Goal: Navigation & Orientation: Find specific page/section

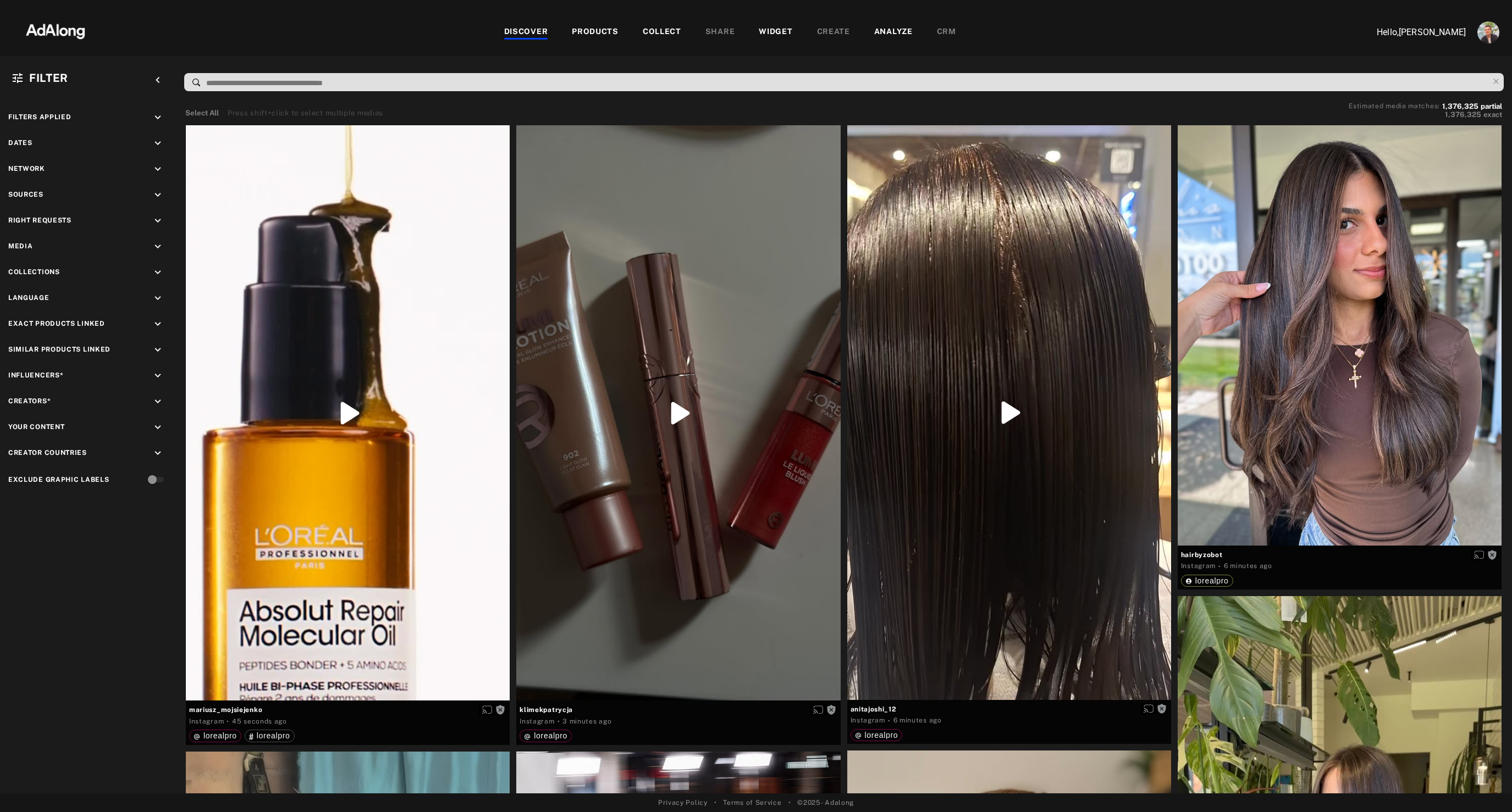
click at [160, 221] on icon "keyboard_arrow_down" at bounding box center [158, 221] width 12 height 12
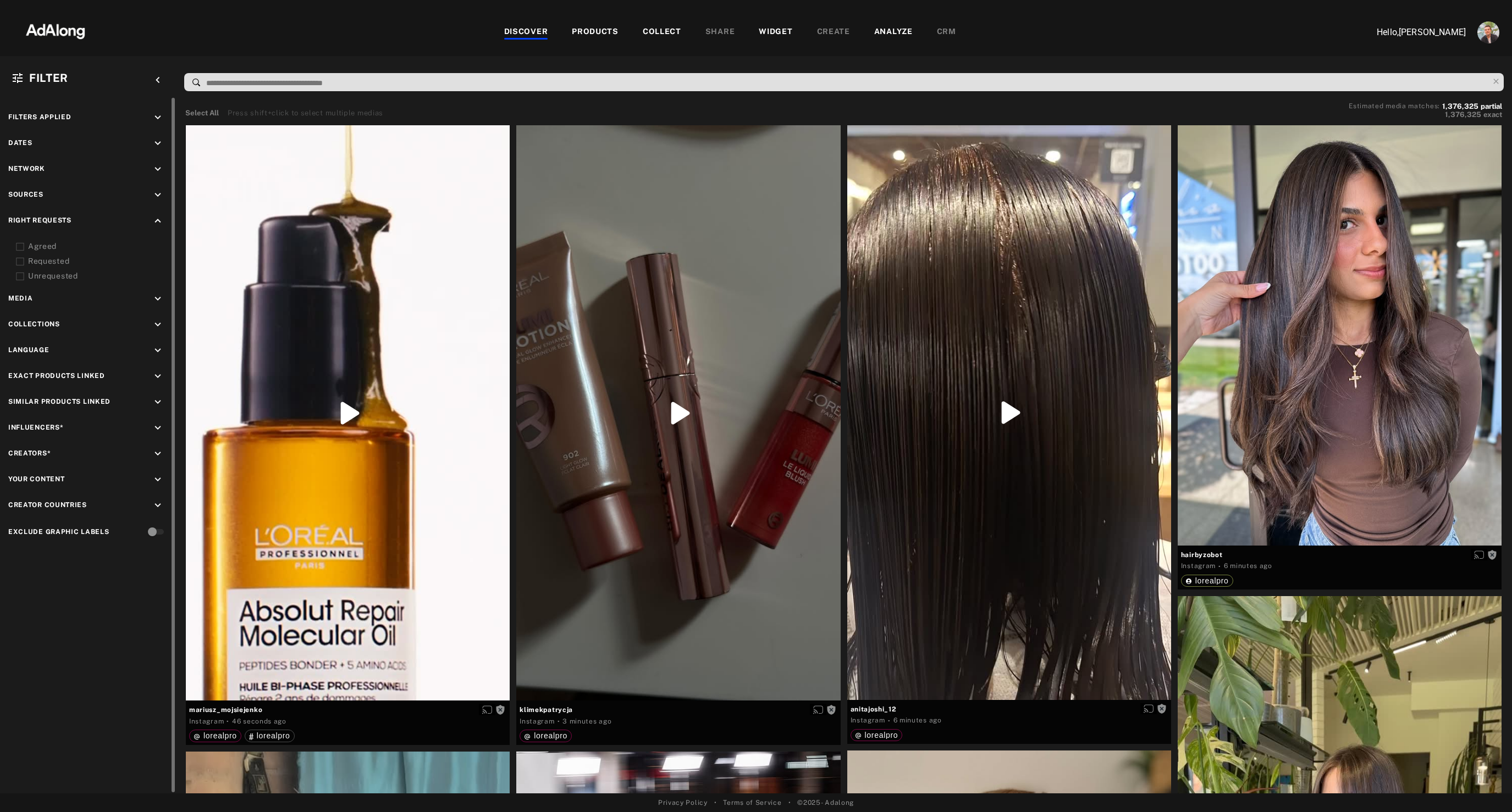
click at [41, 249] on div "Agreed" at bounding box center [98, 246] width 140 height 12
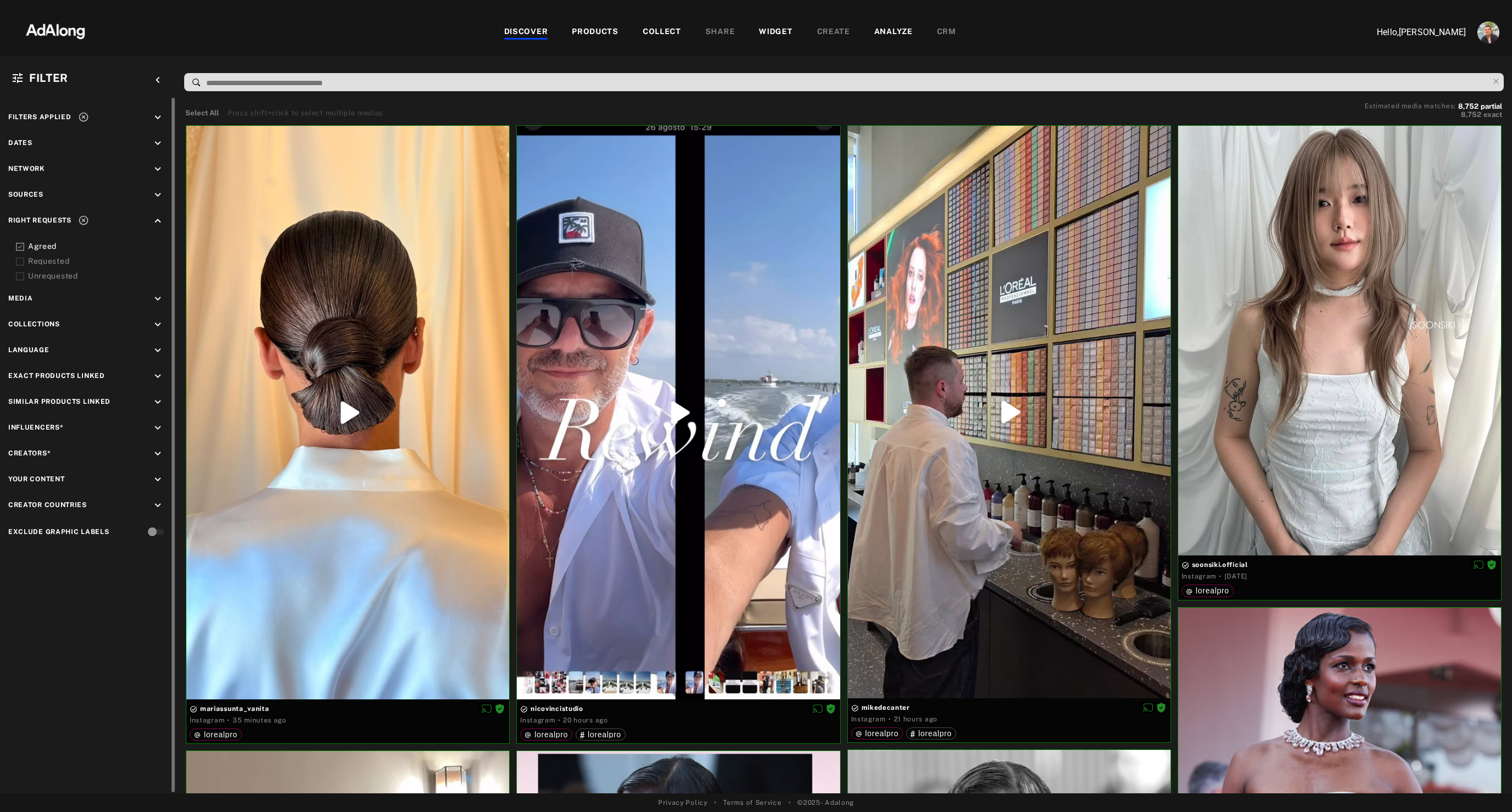
click at [160, 425] on icon "keyboard_arrow_down" at bounding box center [158, 428] width 12 height 12
click at [111, 454] on div "EXCLUSION" at bounding box center [124, 454] width 40 height 12
click at [18, 474] on icon at bounding box center [20, 473] width 8 height 8
click at [21, 510] on rect at bounding box center [20, 512] width 7 height 7
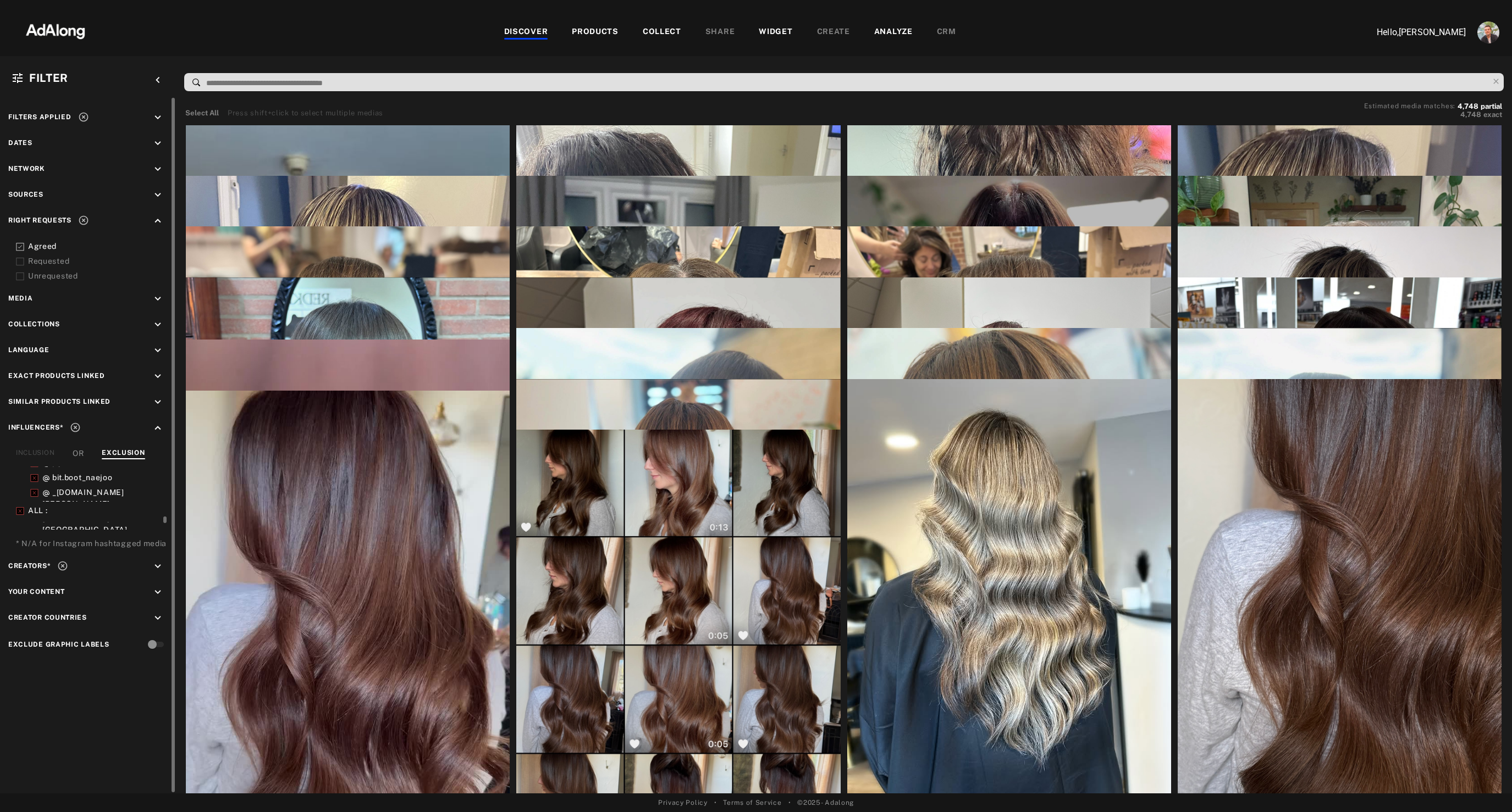
click at [157, 299] on icon "keyboard_arrow_down" at bounding box center [158, 299] width 12 height 12
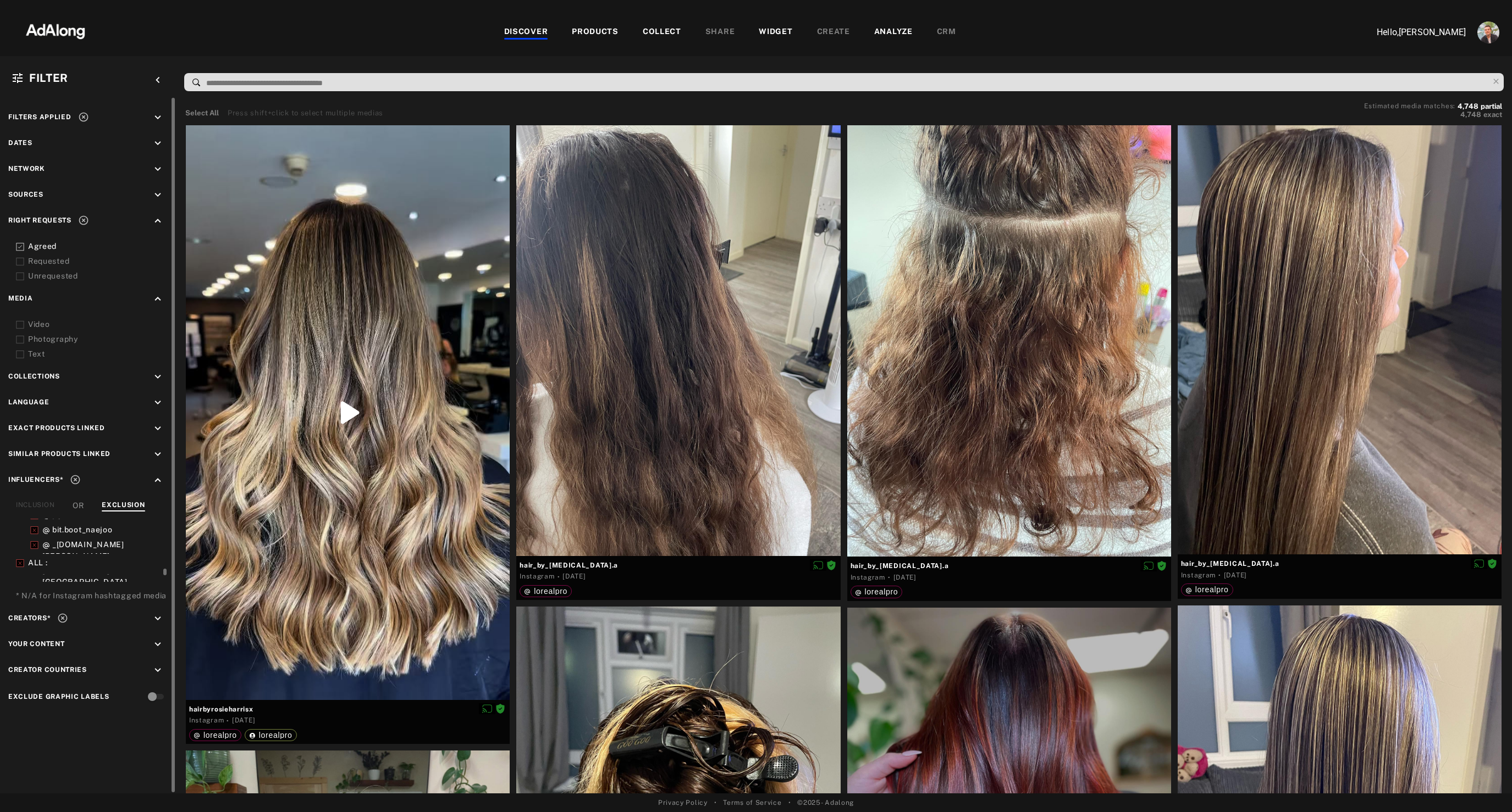
click at [19, 322] on icon at bounding box center [20, 325] width 8 height 8
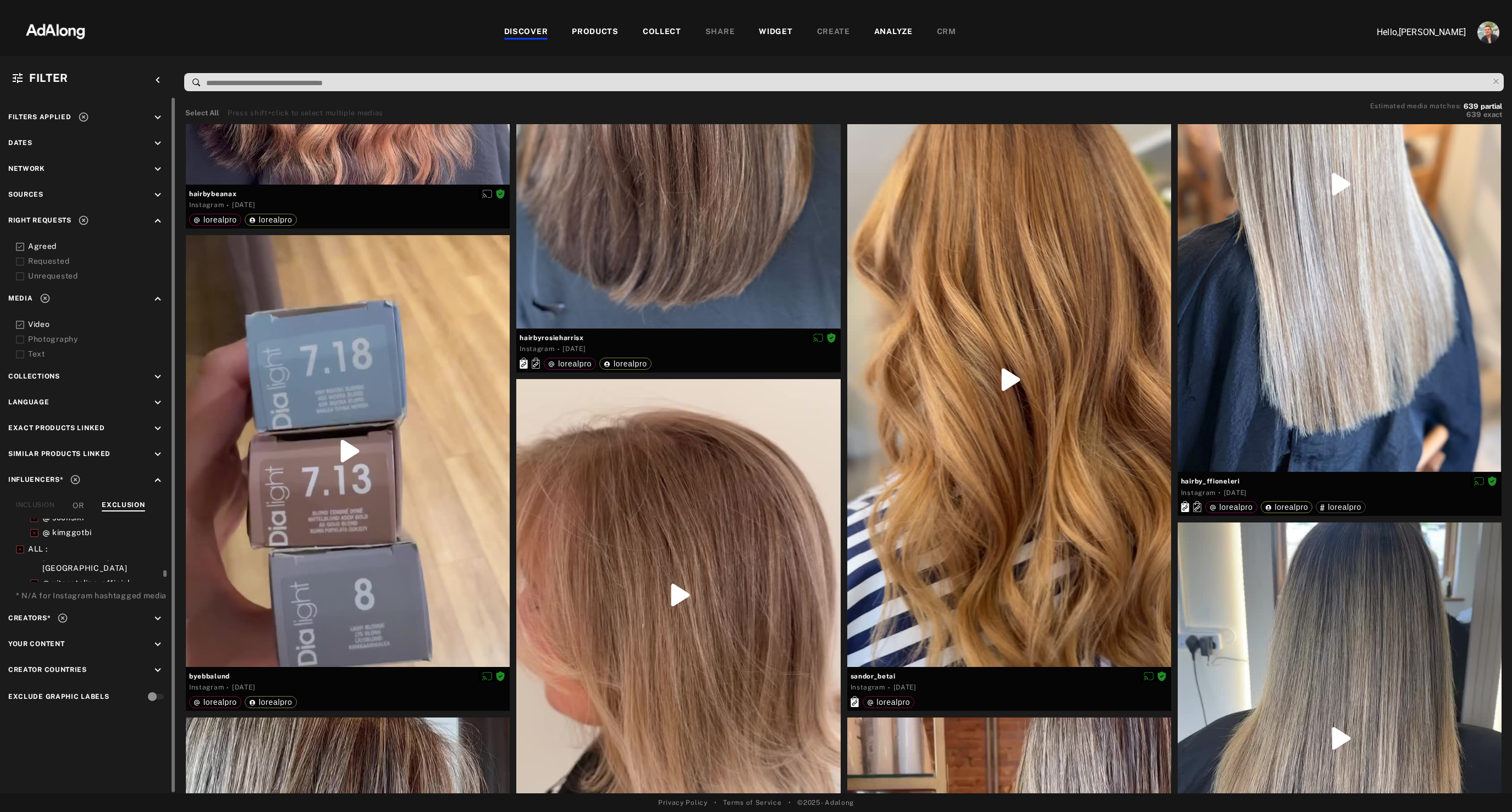
scroll to position [472, 0]
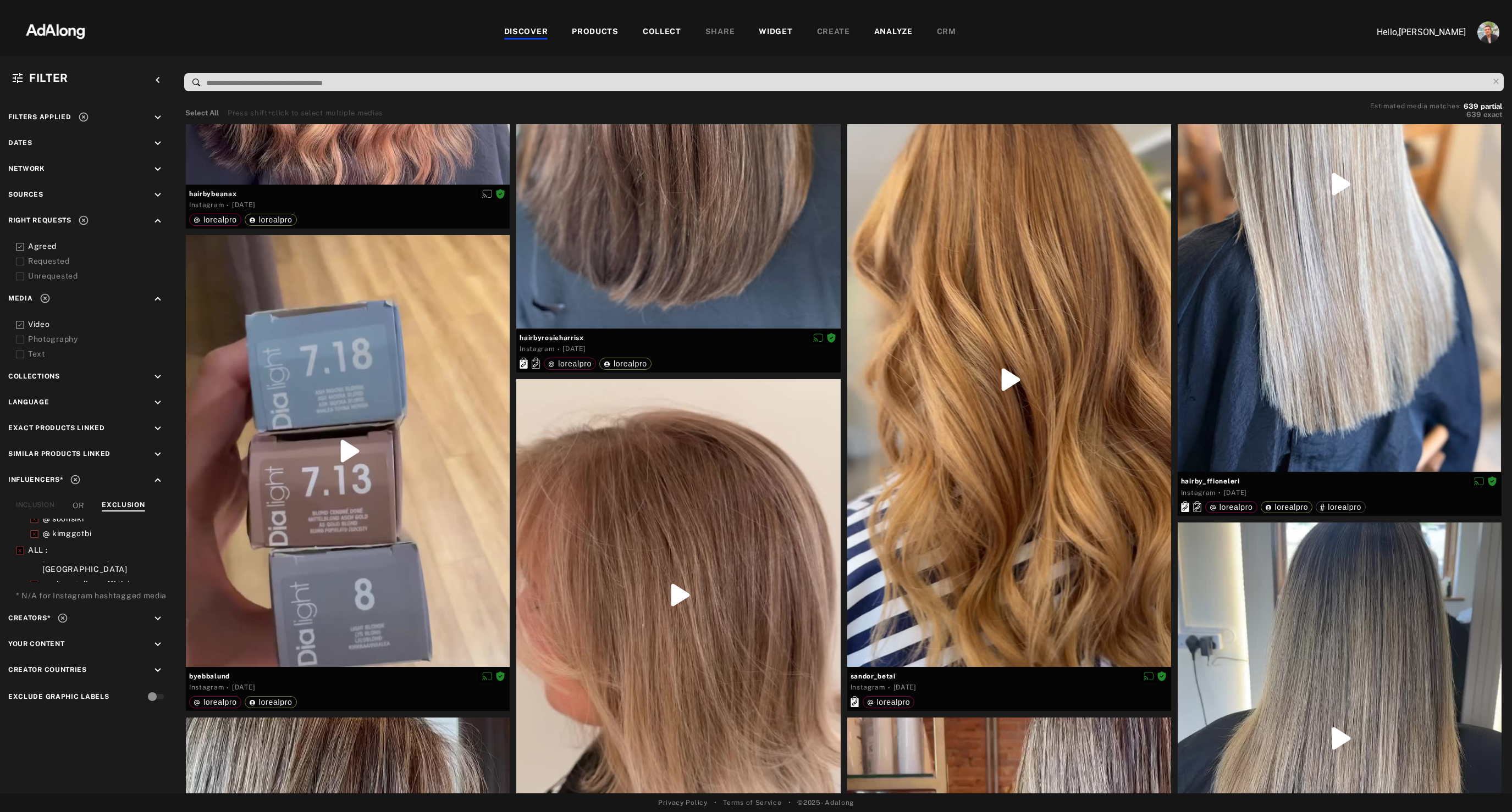
click at [21, 339] on icon at bounding box center [20, 340] width 8 height 8
click at [21, 325] on icon at bounding box center [20, 325] width 8 height 8
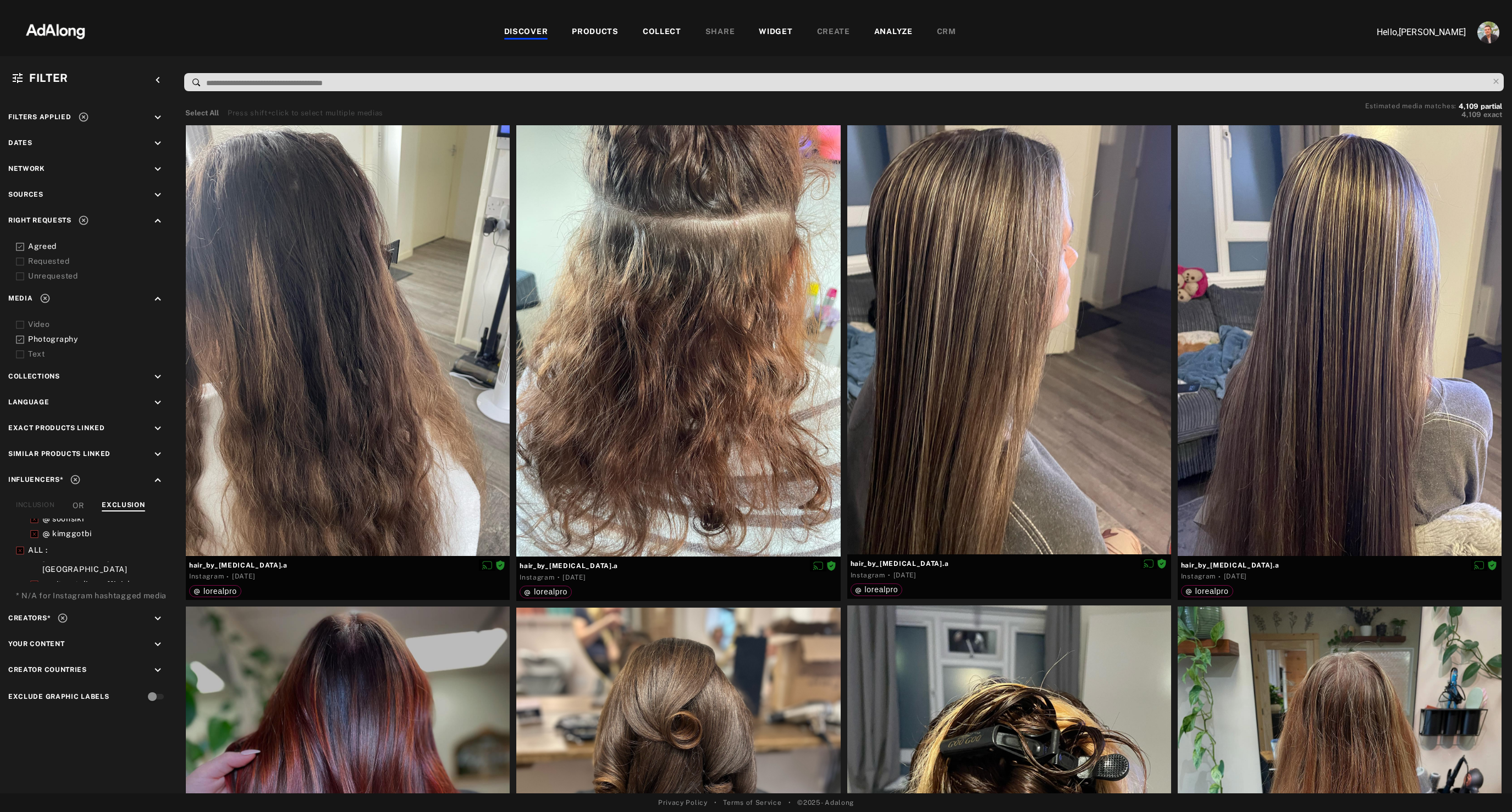
click at [21, 325] on icon at bounding box center [20, 325] width 8 height 8
